Goal: Navigation & Orientation: Understand site structure

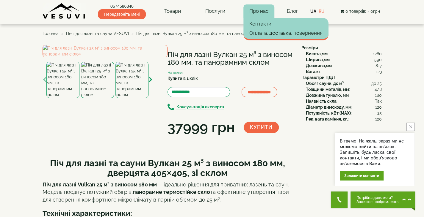
click at [262, 11] on link "Про нас" at bounding box center [258, 11] width 31 height 14
click at [271, 32] on link "Оплата, доставка, повернення" at bounding box center [285, 33] width 85 height 9
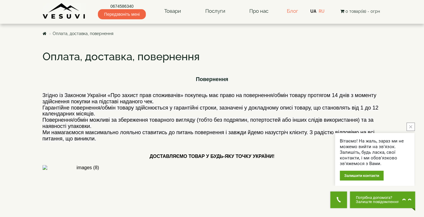
click at [296, 11] on link "Блог" at bounding box center [291, 11] width 11 height 6
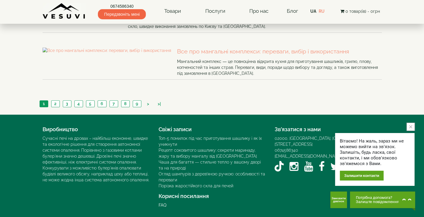
scroll to position [436, 0]
